Goal: Information Seeking & Learning: Learn about a topic

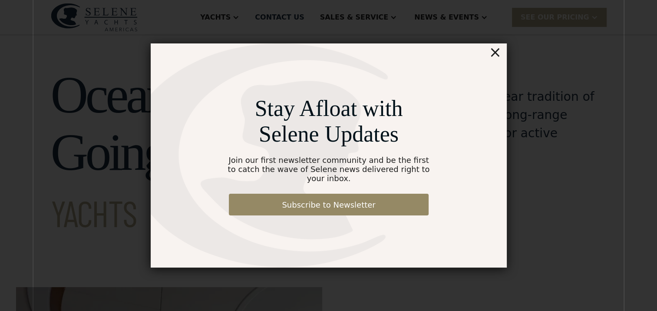
click at [495, 54] on div "×" at bounding box center [494, 51] width 13 height 17
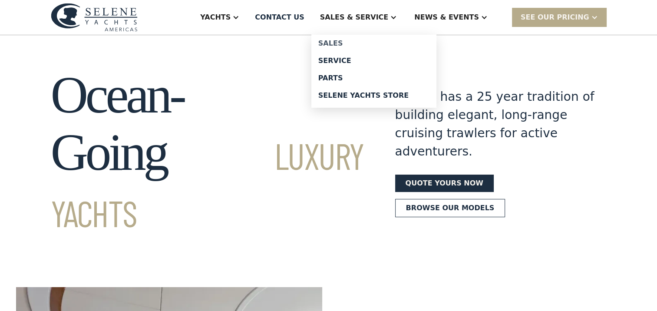
click at [376, 44] on div "Sales" at bounding box center [373, 43] width 111 height 7
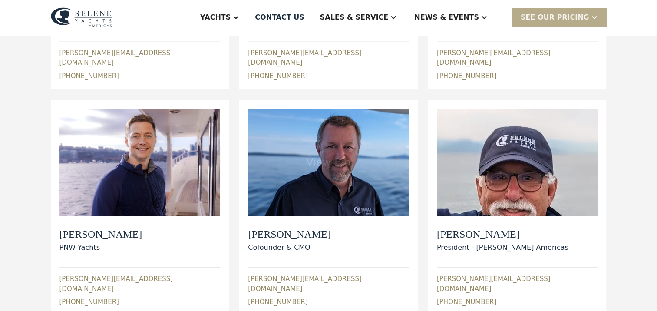
scroll to position [87, 0]
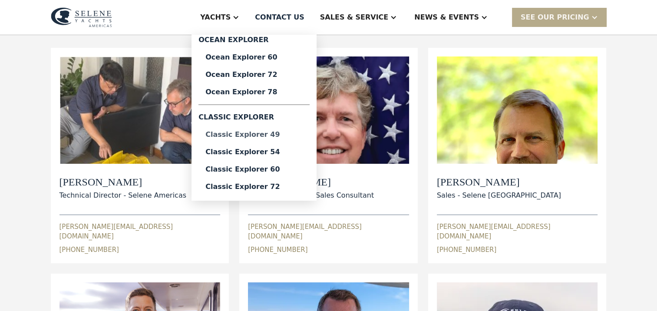
click at [285, 135] on div "Classic Explorer 49" at bounding box center [253, 134] width 97 height 7
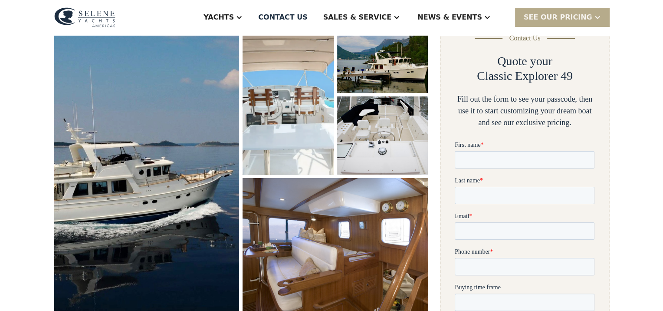
scroll to position [130, 0]
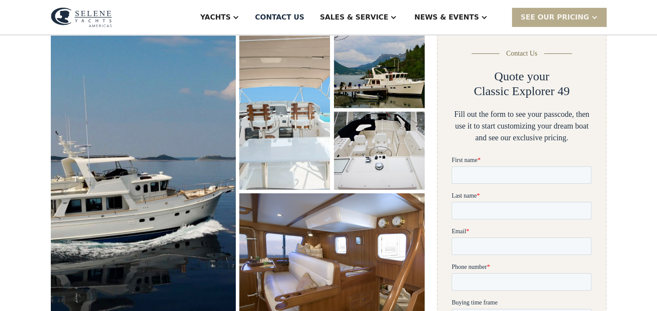
click at [178, 119] on img "open lightbox" at bounding box center [143, 178] width 197 height 314
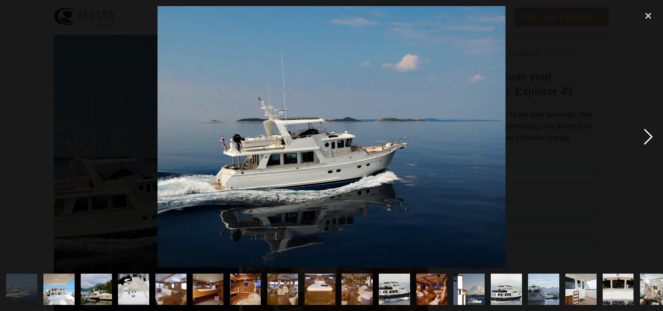
click at [650, 142] on div "next image" at bounding box center [649, 136] width 30 height 261
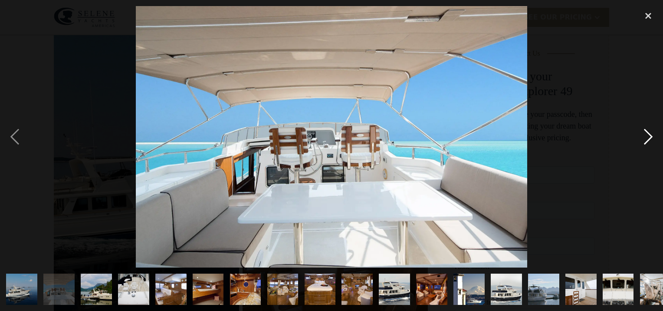
click at [650, 142] on div "next image" at bounding box center [649, 136] width 30 height 261
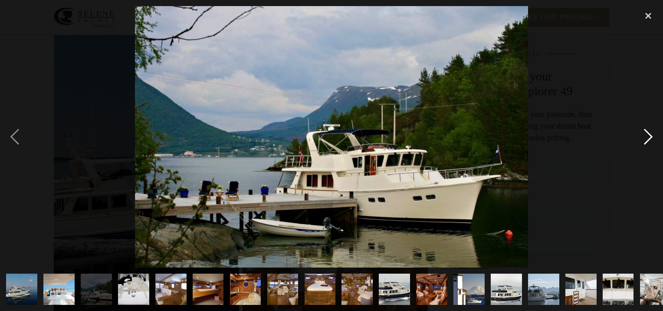
click at [650, 142] on div "next image" at bounding box center [649, 136] width 30 height 261
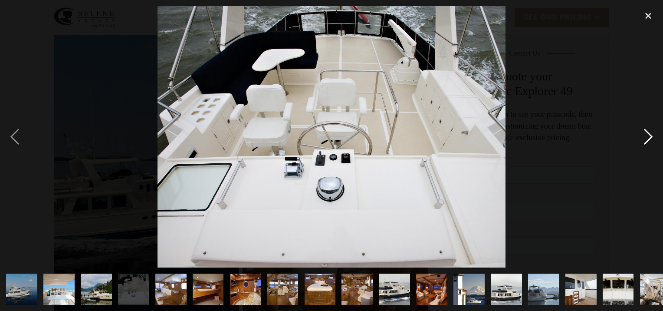
click at [650, 142] on div "next image" at bounding box center [649, 136] width 30 height 261
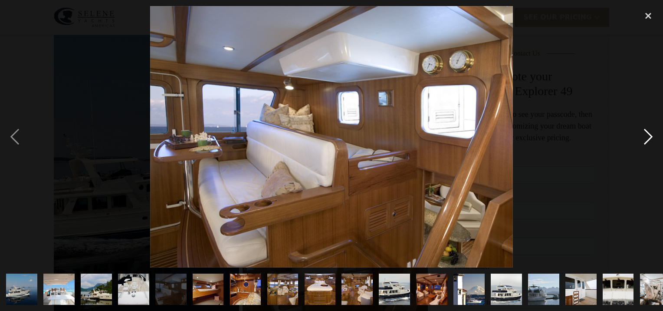
click at [650, 142] on div "next image" at bounding box center [649, 136] width 30 height 261
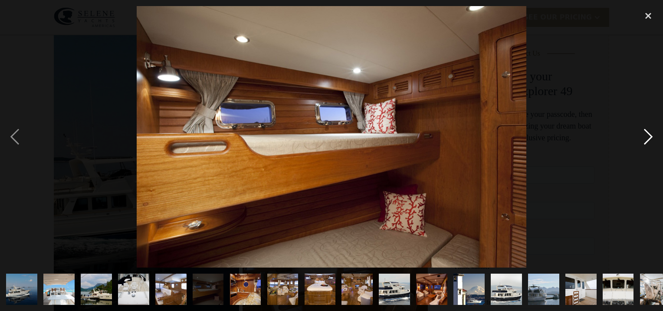
click at [650, 142] on div "next image" at bounding box center [649, 136] width 30 height 261
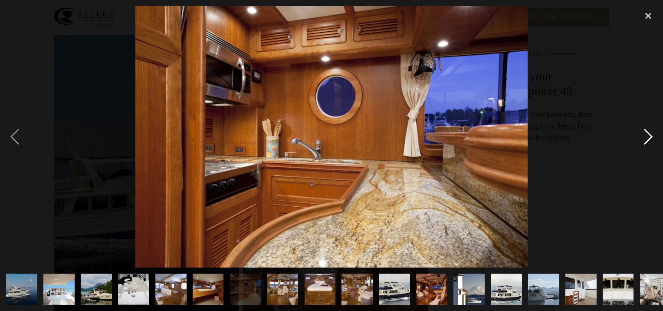
click at [650, 142] on div "next image" at bounding box center [649, 136] width 30 height 261
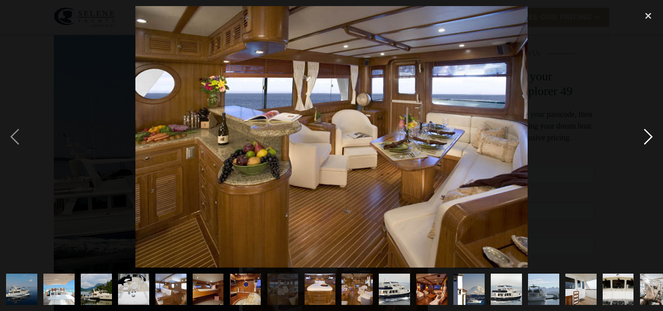
click at [650, 142] on div "next image" at bounding box center [649, 136] width 30 height 261
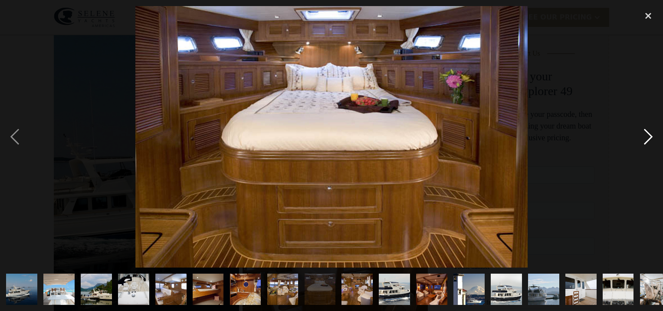
click at [650, 142] on div "next image" at bounding box center [649, 136] width 30 height 261
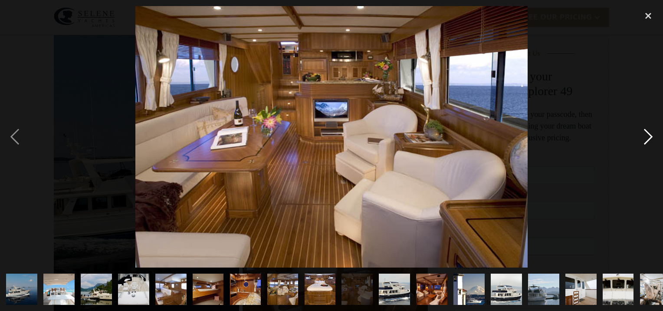
click at [650, 142] on div "next image" at bounding box center [649, 136] width 30 height 261
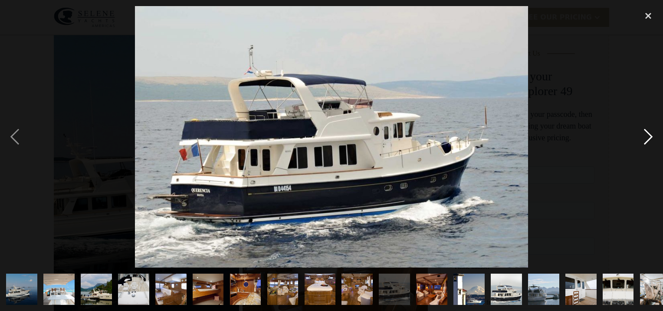
click at [650, 142] on div "next image" at bounding box center [649, 136] width 30 height 261
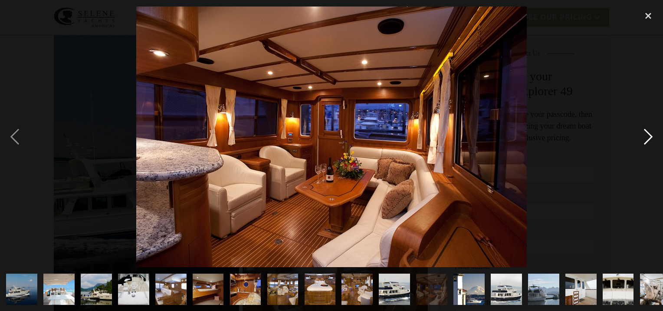
click at [650, 142] on div "next image" at bounding box center [649, 136] width 30 height 261
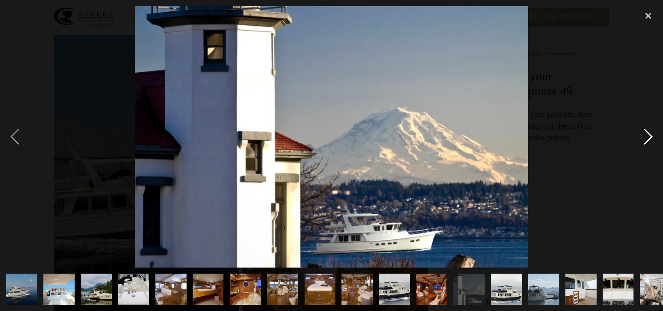
click at [650, 142] on div "next image" at bounding box center [649, 136] width 30 height 261
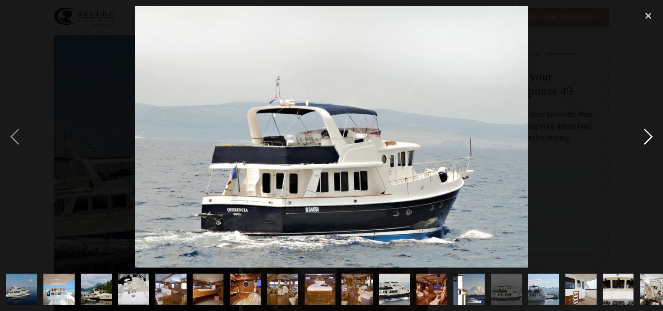
click at [650, 142] on div "next image" at bounding box center [649, 136] width 30 height 261
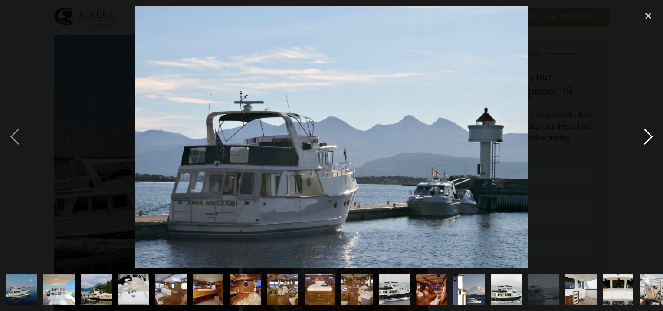
click at [650, 142] on div "next image" at bounding box center [649, 136] width 30 height 261
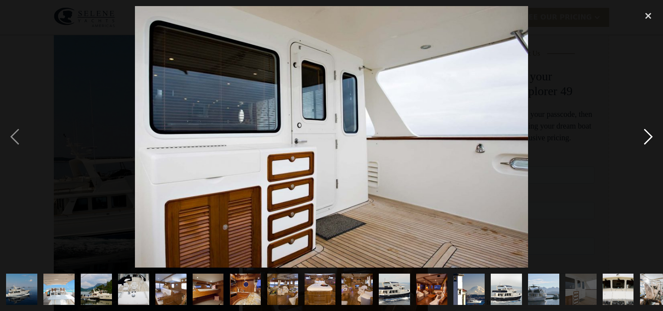
click at [650, 142] on div "next image" at bounding box center [649, 136] width 30 height 261
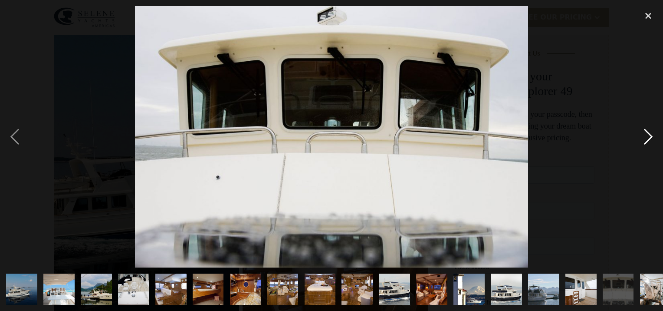
click at [650, 142] on div "next image" at bounding box center [649, 136] width 30 height 261
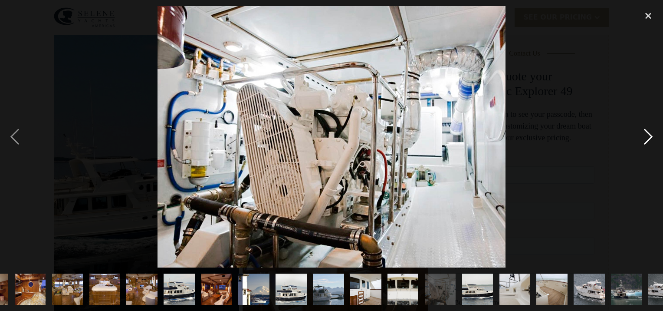
scroll to position [0, 275]
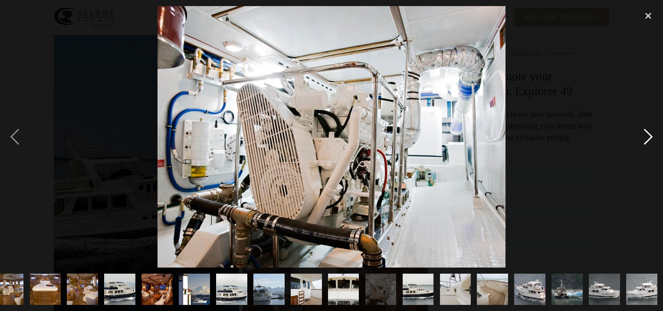
click at [650, 142] on div "next image" at bounding box center [649, 136] width 30 height 261
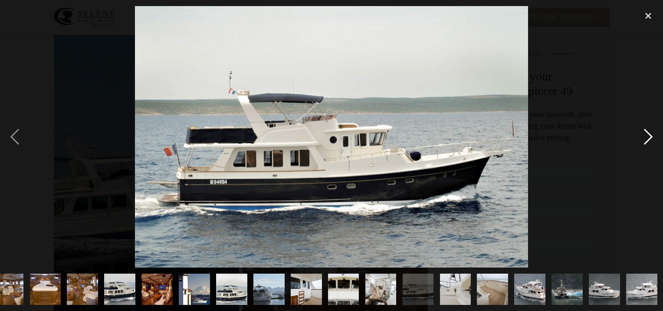
click at [650, 142] on div "next image" at bounding box center [649, 136] width 30 height 261
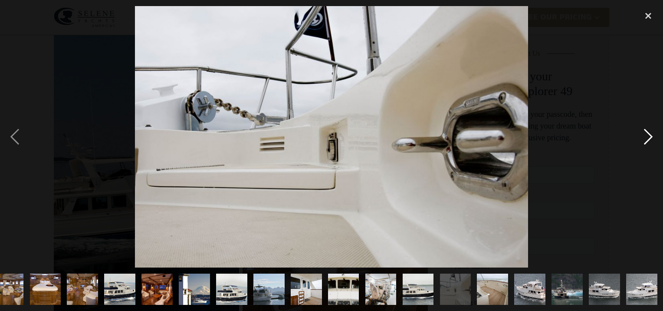
click at [650, 142] on div "next image" at bounding box center [649, 136] width 30 height 261
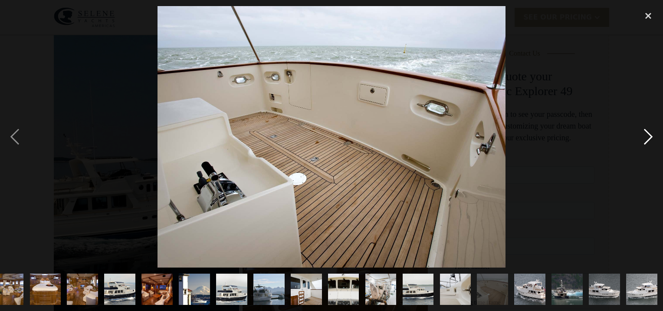
click at [650, 142] on div "next image" at bounding box center [649, 136] width 30 height 261
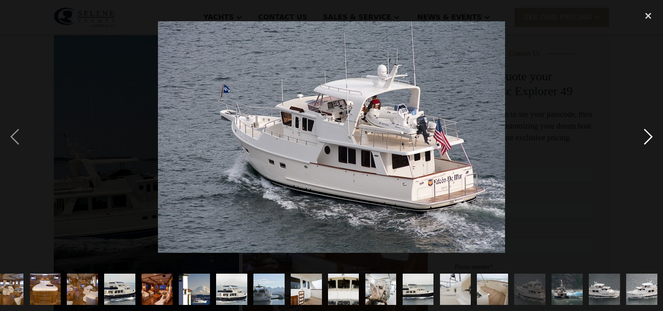
click at [650, 142] on div "next image" at bounding box center [649, 136] width 30 height 261
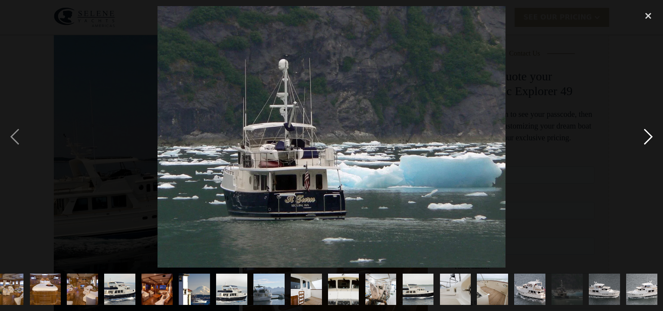
click at [650, 142] on div "next image" at bounding box center [649, 136] width 30 height 261
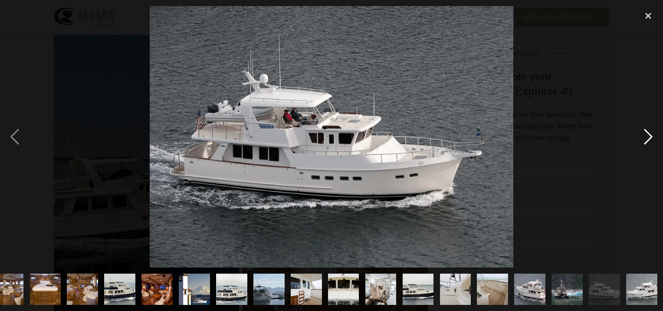
click at [650, 142] on div "next image" at bounding box center [649, 136] width 30 height 261
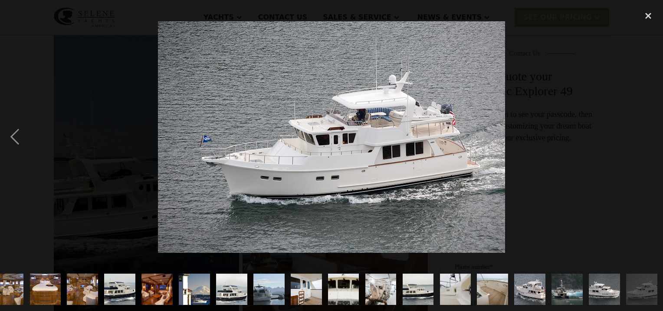
click at [650, 142] on div "next image" at bounding box center [649, 136] width 30 height 261
click at [653, 13] on div "close lightbox" at bounding box center [649, 15] width 30 height 19
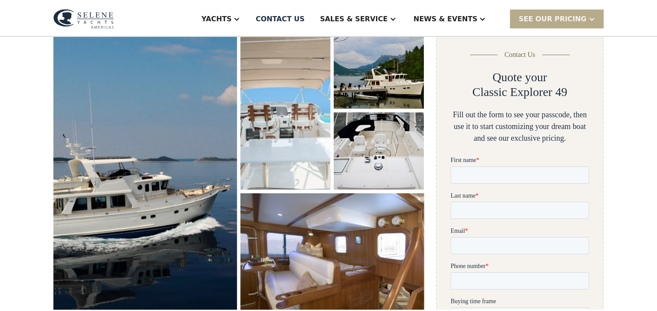
scroll to position [0, 0]
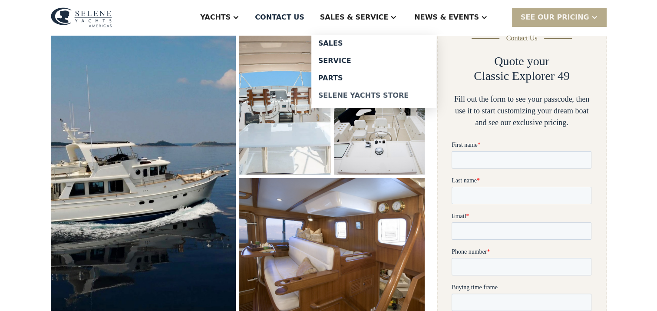
click at [414, 96] on div "Selene Yachts Store" at bounding box center [373, 95] width 111 height 7
